Goal: Transaction & Acquisition: Purchase product/service

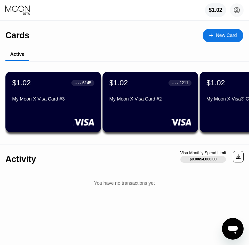
click at [13, 14] on icon at bounding box center [17, 10] width 25 height 10
click at [240, 15] on circle at bounding box center [237, 10] width 14 height 14
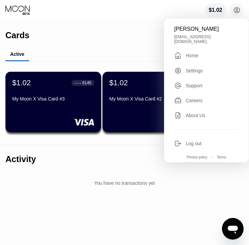
click at [203, 46] on div "Ko Lu [EMAIL_ADDRESS][DOMAIN_NAME]  Home Settings Support Careers About Us Log…" at bounding box center [206, 91] width 85 height 144
click at [199, 52] on div " Home" at bounding box center [207, 56] width 64 height 8
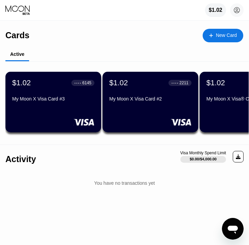
click at [20, 7] on icon at bounding box center [17, 10] width 25 height 10
click at [220, 10] on div "$1.02" at bounding box center [216, 10] width 14 height 6
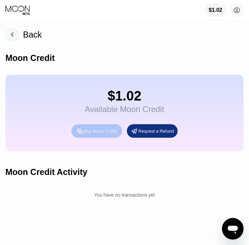
click at [93, 134] on div "Buy Moon Credit" at bounding box center [100, 131] width 33 height 6
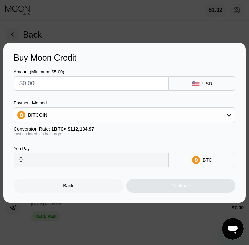
click at [41, 82] on input "text" at bounding box center [91, 84] width 144 height 14
type input "$1"
type input "0.00000888"
type input "$10"
type input "0.00008880"
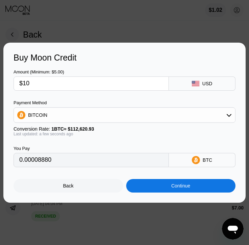
click at [154, 189] on div "Continue" at bounding box center [181, 186] width 110 height 14
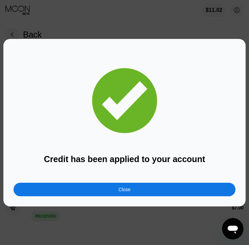
click at [135, 188] on div "Close" at bounding box center [125, 190] width 222 height 14
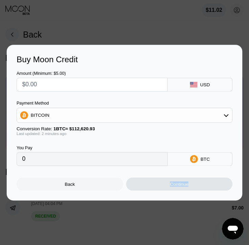
click at [135, 188] on div "Buy Moon Credit Amount (Minimum: $5.00) USD Payment Method BITCOIN Conversion R…" at bounding box center [124, 122] width 249 height 245
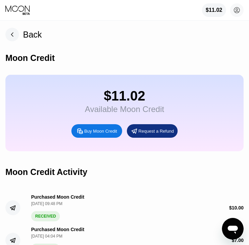
click at [24, 35] on div "Back" at bounding box center [32, 35] width 19 height 10
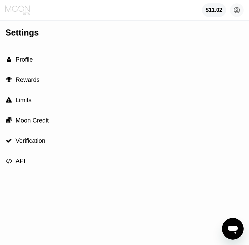
click at [17, 13] on icon at bounding box center [17, 10] width 25 height 10
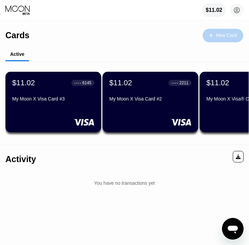
click at [223, 40] on div "New Card" at bounding box center [223, 36] width 41 height 14
